Goal: Transaction & Acquisition: Purchase product/service

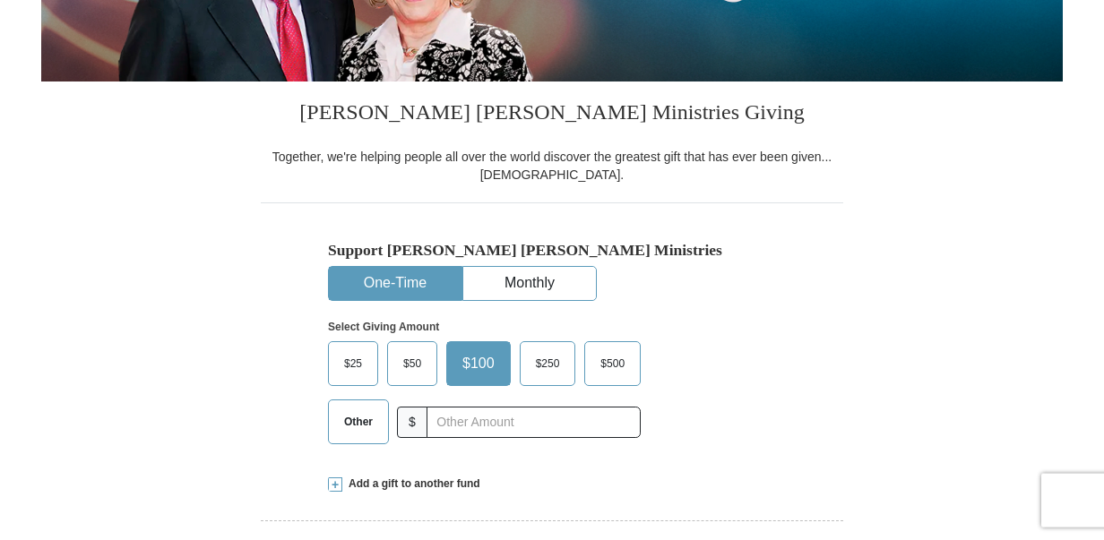
scroll to position [366, 0]
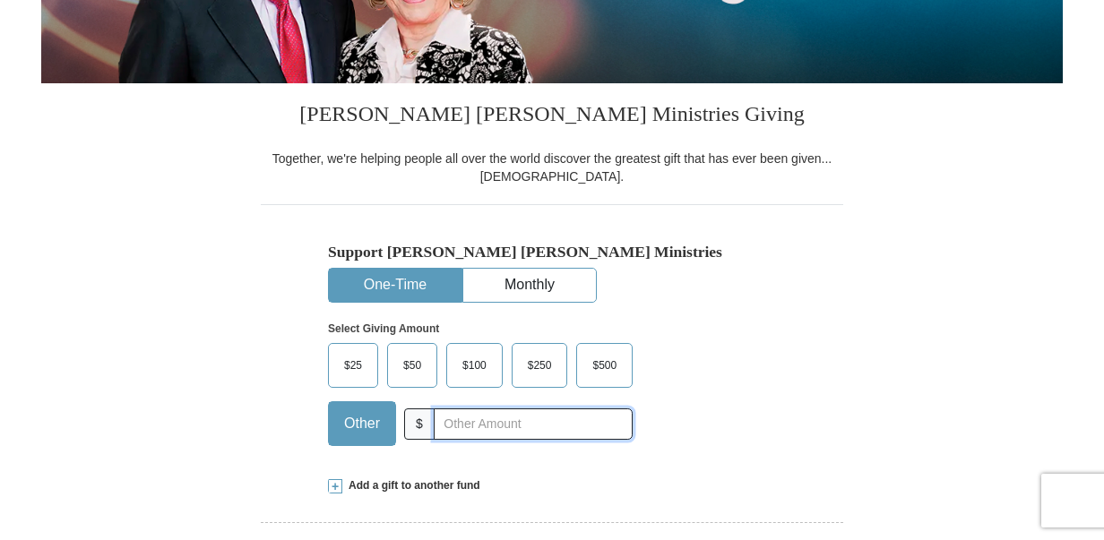
click at [574, 421] on input "text" at bounding box center [533, 424] width 199 height 31
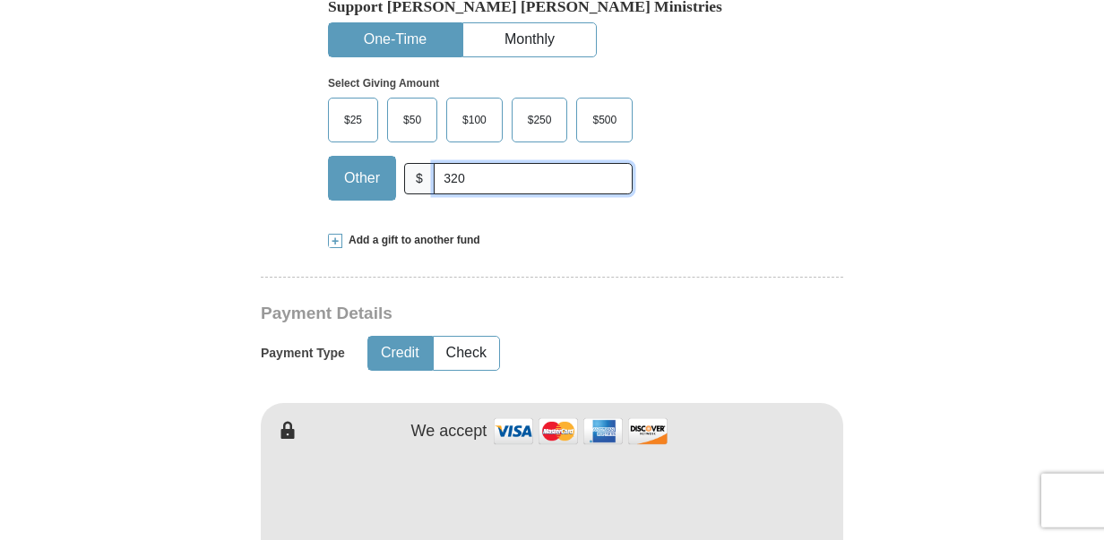
scroll to position [640, 0]
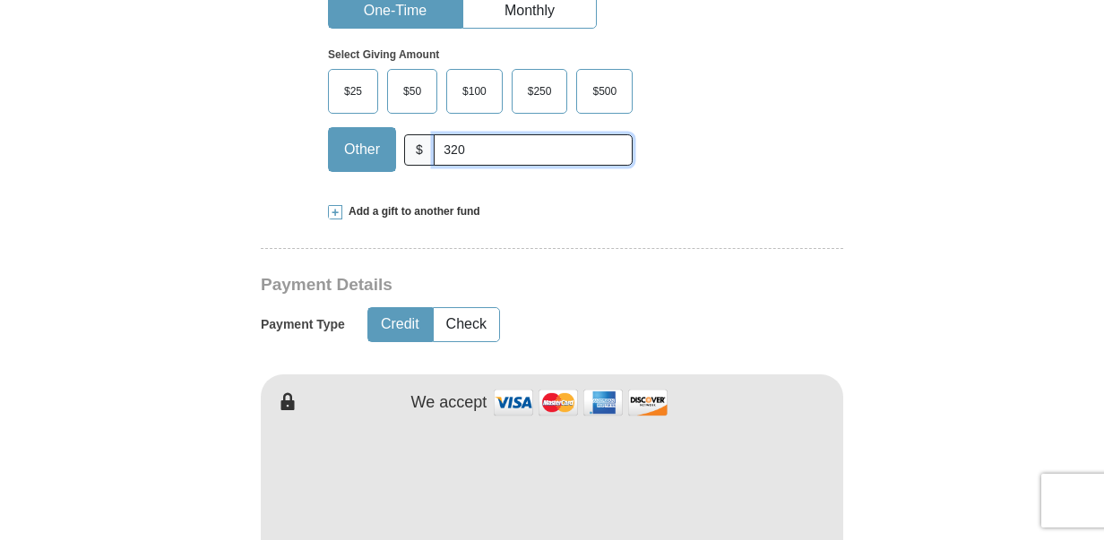
type input "320"
click at [390, 321] on button "Credit" at bounding box center [400, 324] width 64 height 33
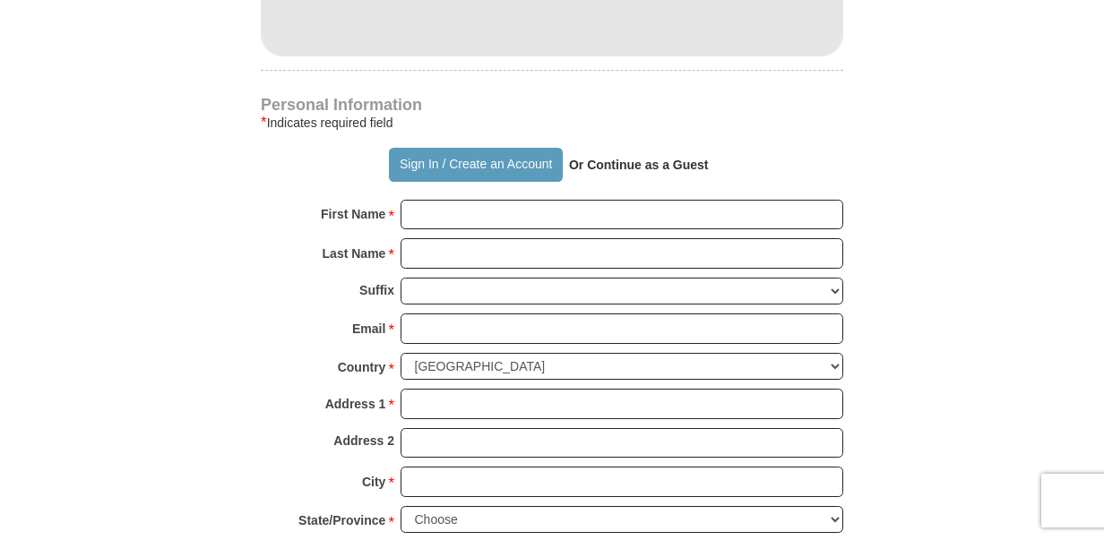
scroll to position [1188, 0]
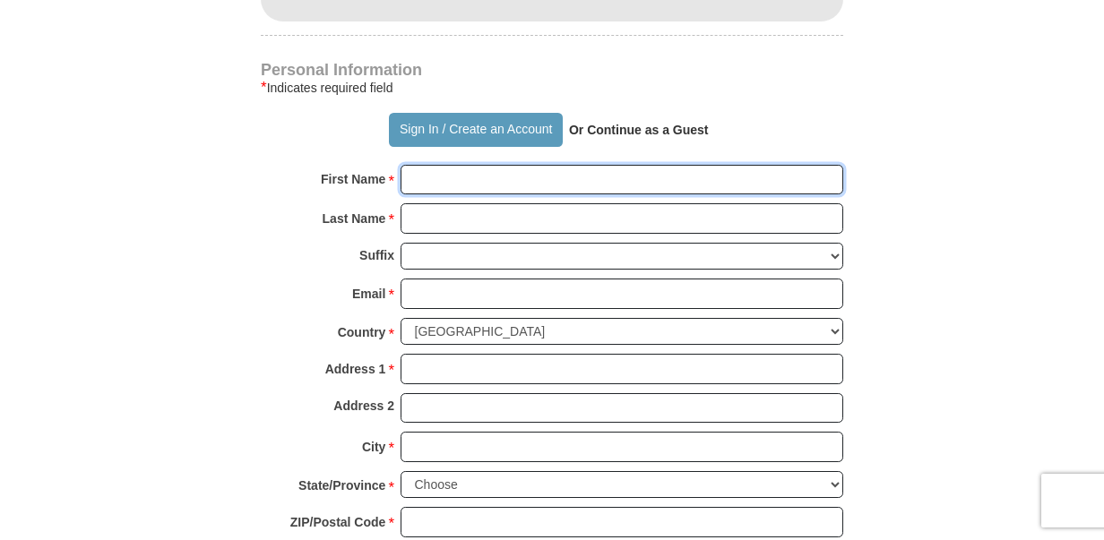
click at [447, 178] on input "First Name *" at bounding box center [622, 180] width 443 height 30
type input "[PERSON_NAME]"
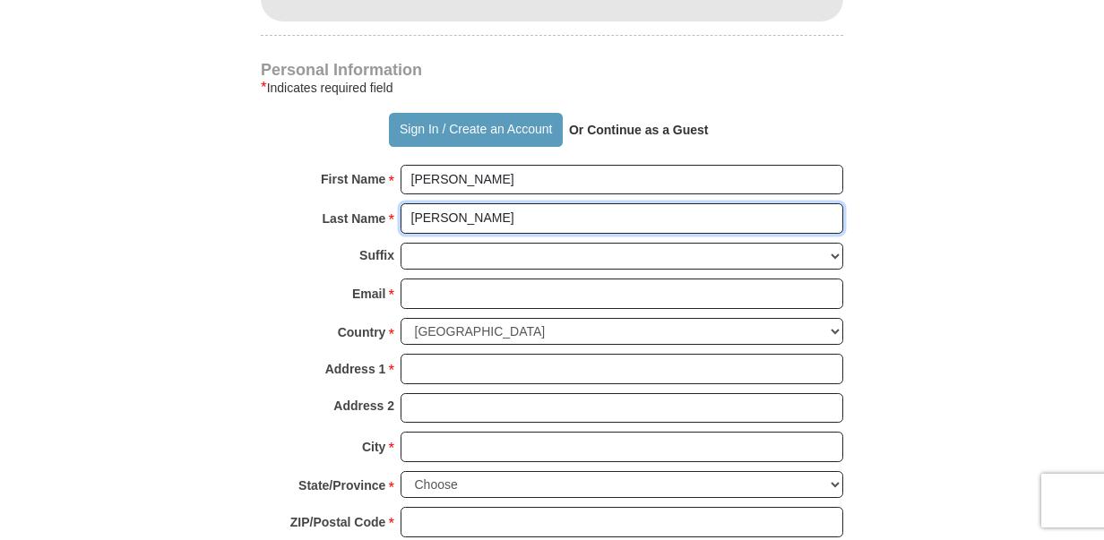
type input "[PERSON_NAME]"
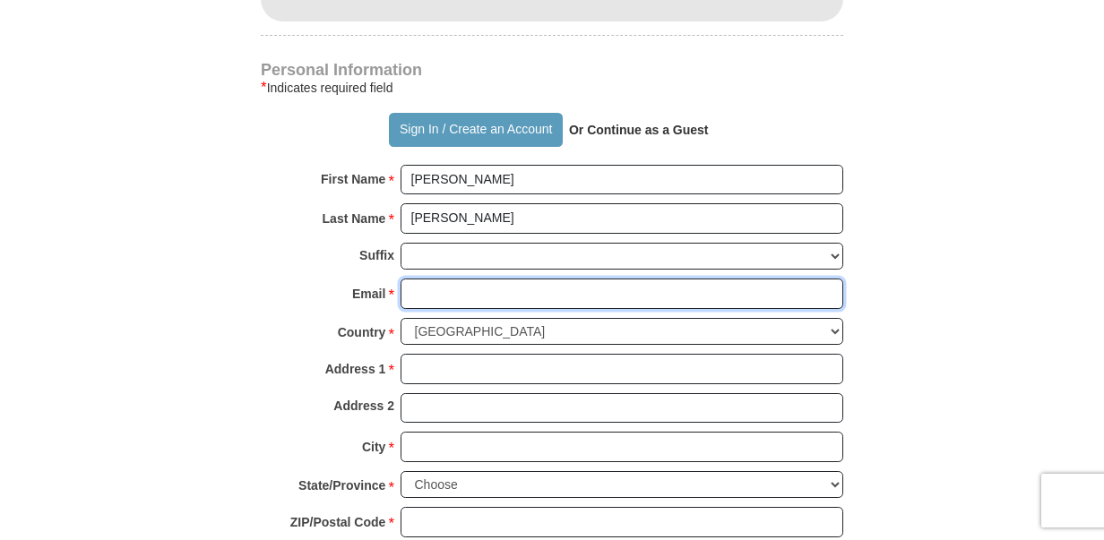
click at [439, 292] on input "Email *" at bounding box center [622, 294] width 443 height 30
type input "[EMAIL_ADDRESS][DOMAIN_NAME]"
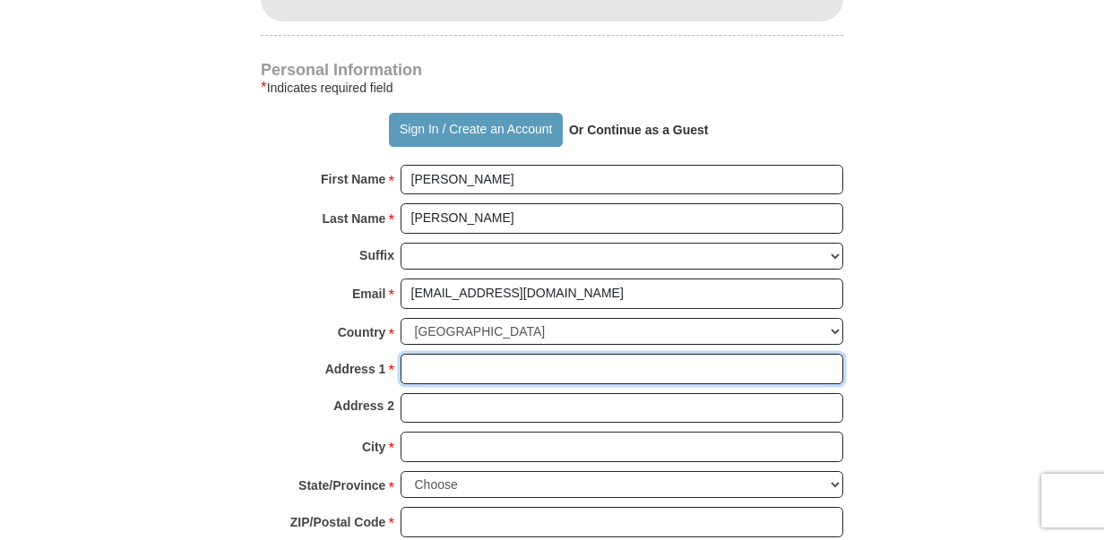
click at [460, 369] on input "Address 1 *" at bounding box center [622, 369] width 443 height 30
type input "[STREET_ADDRESS][PERSON_NAME]"
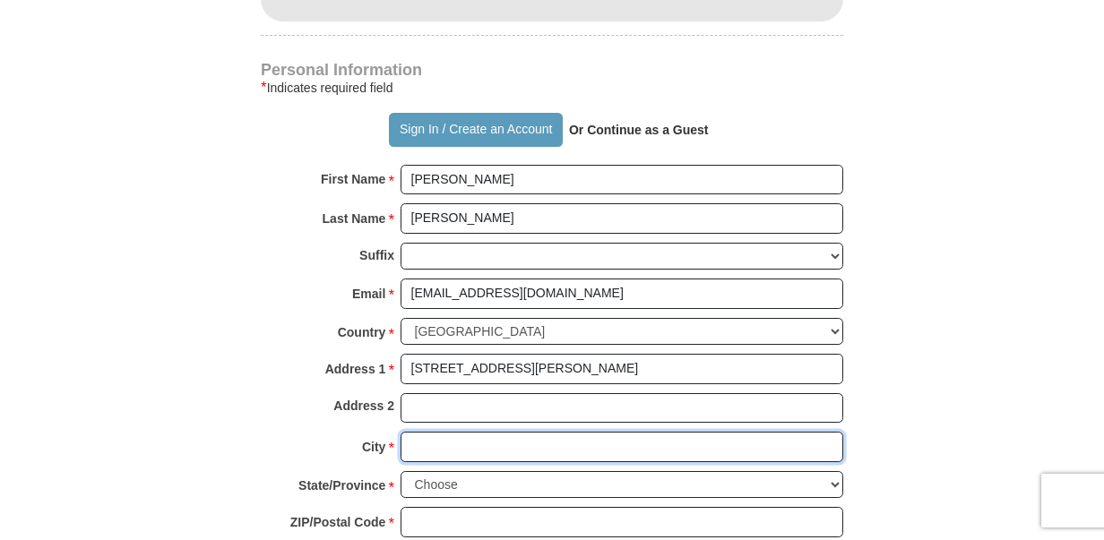
click at [807, 444] on input "City *" at bounding box center [622, 447] width 443 height 30
type input "[GEOGRAPHIC_DATA]"
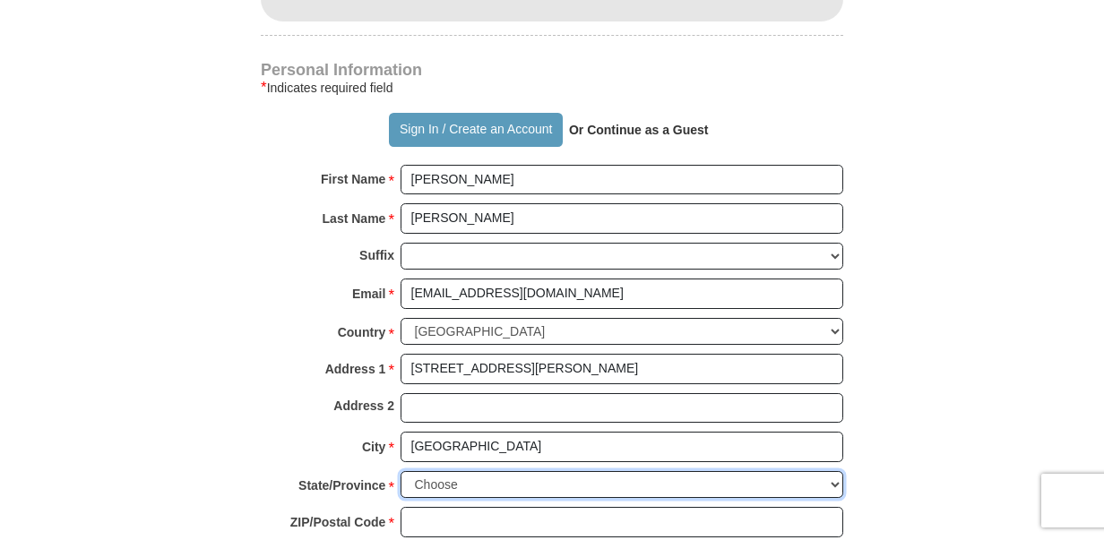
click at [401, 471] on select "Choose [US_STATE] [US_STATE] [US_STATE] [US_STATE] [US_STATE] Armed Forces Amer…" at bounding box center [622, 485] width 443 height 28
select select "CA"
click option "[US_STATE]" at bounding box center [0, 0] width 0 height 0
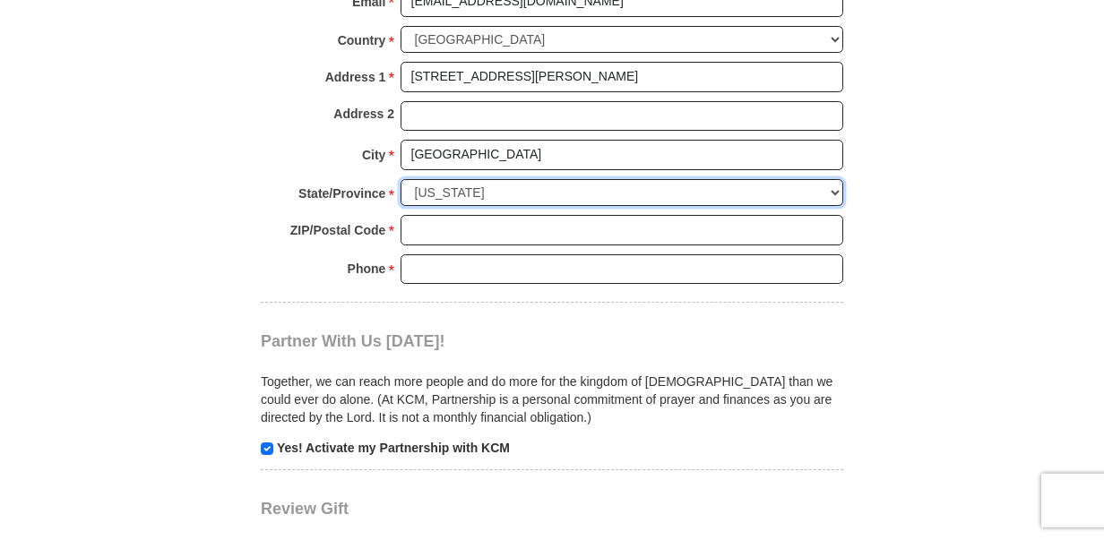
scroll to position [1554, 0]
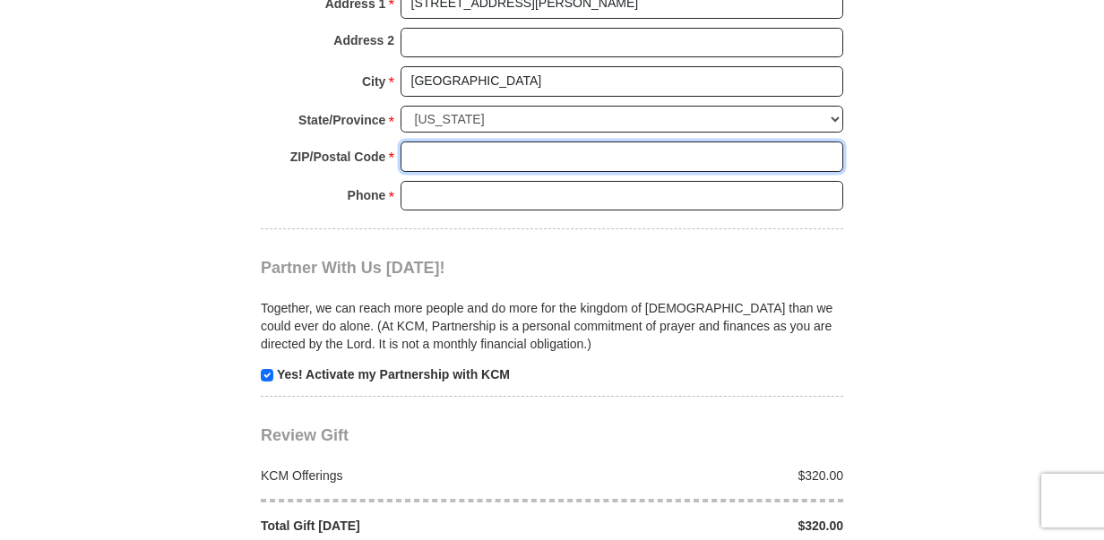
click at [445, 151] on input "ZIP/Postal Code *" at bounding box center [622, 157] width 443 height 30
type input "90039"
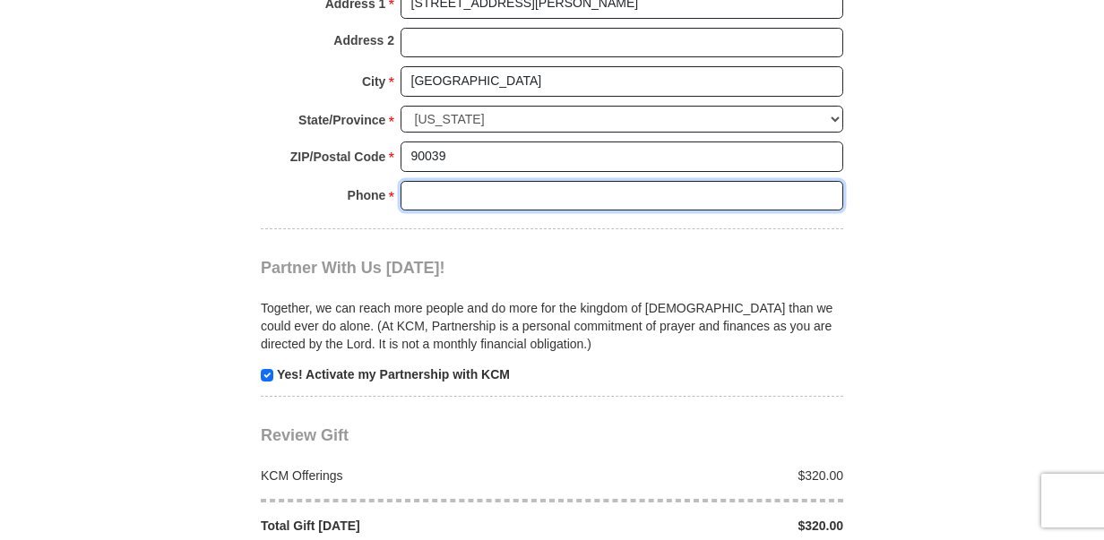
click at [564, 191] on input "Phone * *" at bounding box center [622, 196] width 443 height 30
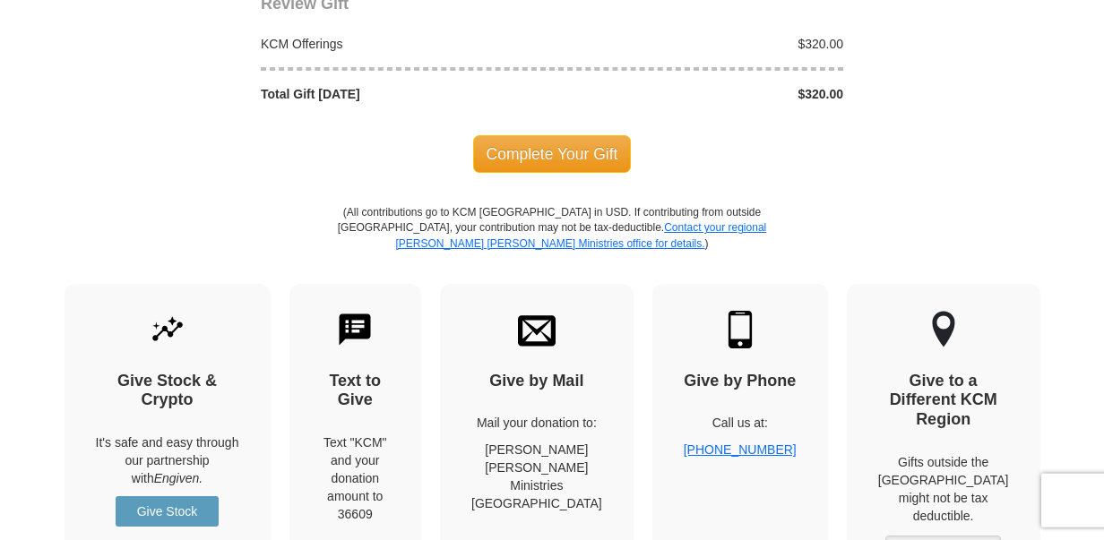
scroll to position [2011, 0]
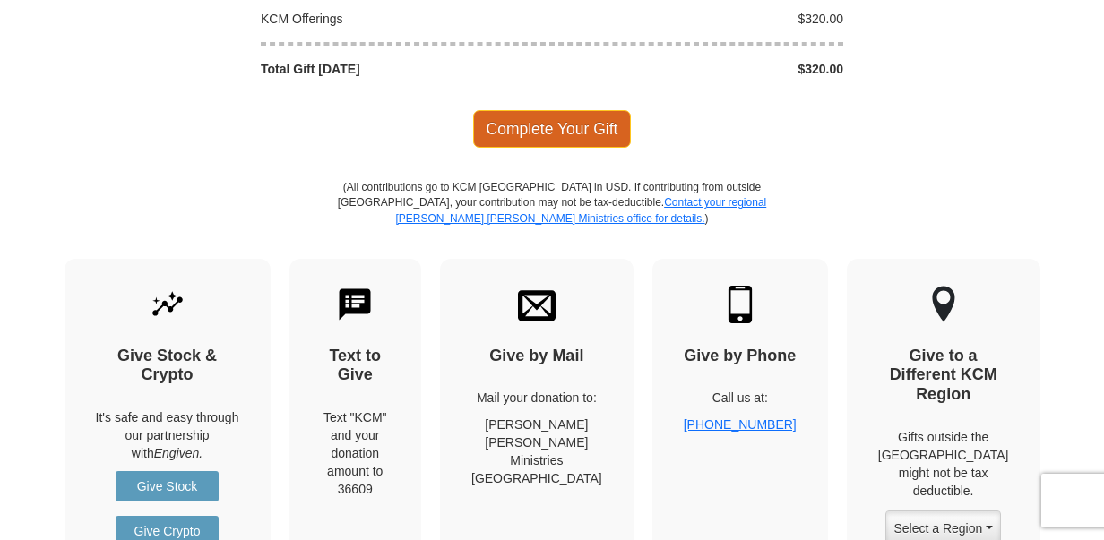
type input "[PHONE_NUMBER]"
click at [519, 130] on span "Complete Your Gift" at bounding box center [552, 129] width 159 height 38
